Goal: Find specific fact: Find specific fact

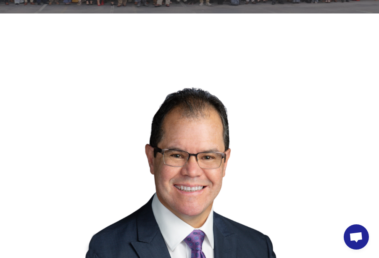
scroll to position [228, 0]
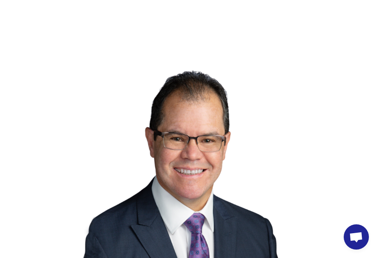
click at [130, 117] on img at bounding box center [189, 156] width 303 height 202
click at [155, 124] on img at bounding box center [189, 156] width 303 height 202
click at [174, 139] on img at bounding box center [189, 156] width 303 height 202
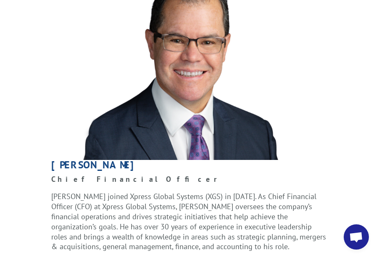
scroll to position [329, 0]
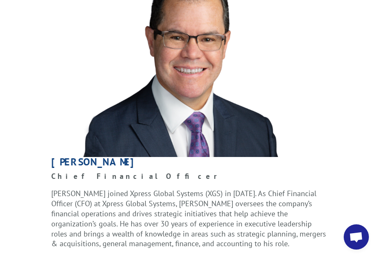
click at [77, 157] on h1 "[PERSON_NAME]" at bounding box center [189, 164] width 277 height 14
click at [81, 171] on strong "Chief Financial Officer" at bounding box center [140, 176] width 178 height 10
click at [153, 171] on p "Chief Financial Officer" at bounding box center [189, 180] width 277 height 18
